Goal: Task Accomplishment & Management: Use online tool/utility

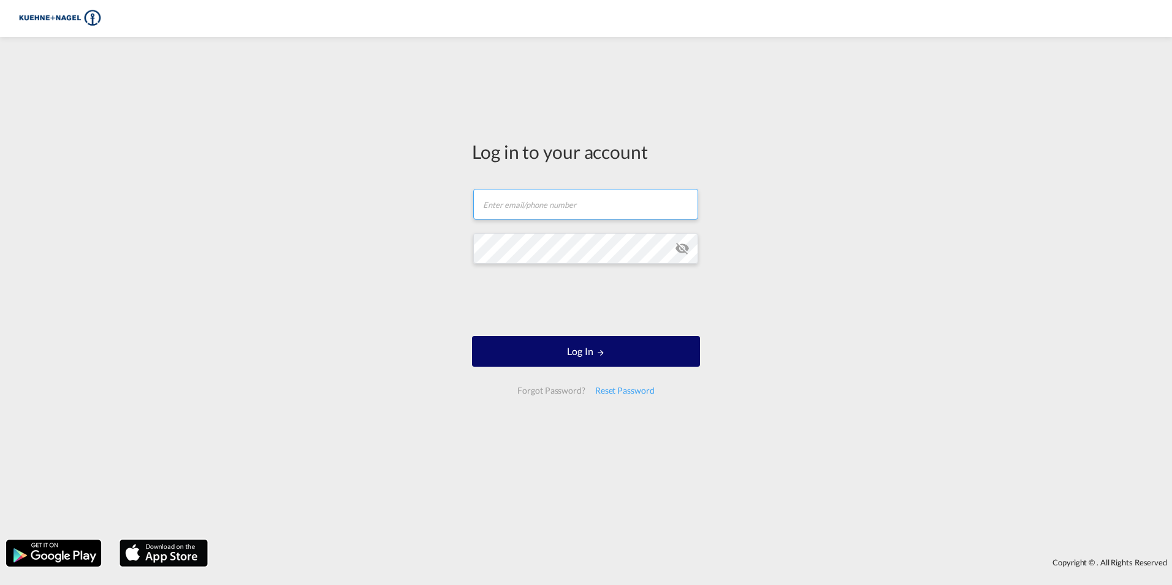
type input "[PERSON_NAME][EMAIL_ADDRESS][PERSON_NAME][PERSON_NAME][DOMAIN_NAME]"
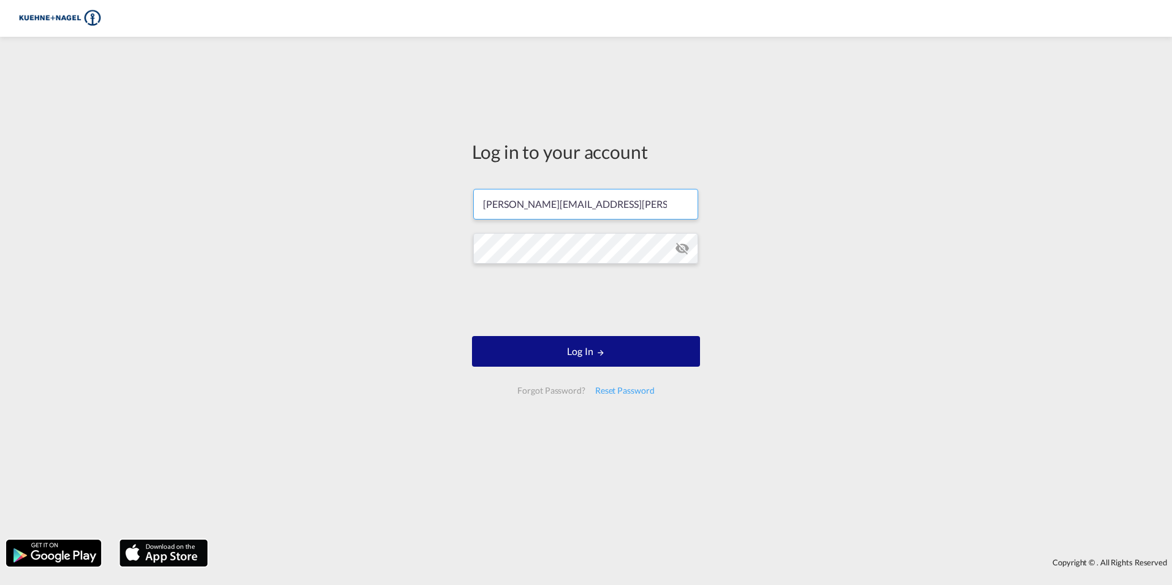
click at [545, 324] on div at bounding box center [586, 301] width 186 height 51
click at [546, 348] on button "Log In" at bounding box center [586, 351] width 228 height 31
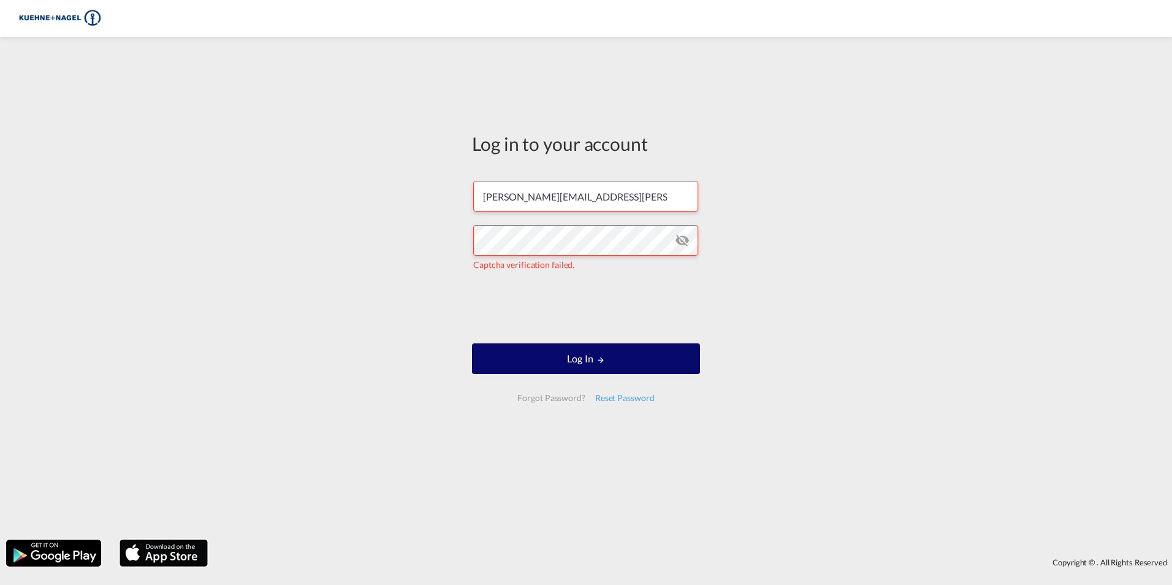
click at [616, 367] on button "Log In" at bounding box center [586, 358] width 228 height 31
